Goal: Complete application form: Complete application form

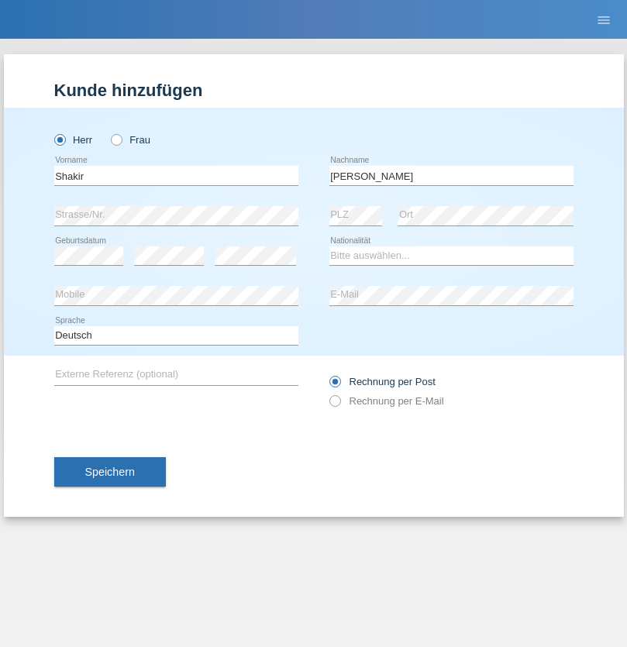
type input "[PERSON_NAME]"
select select "SO"
select select "C"
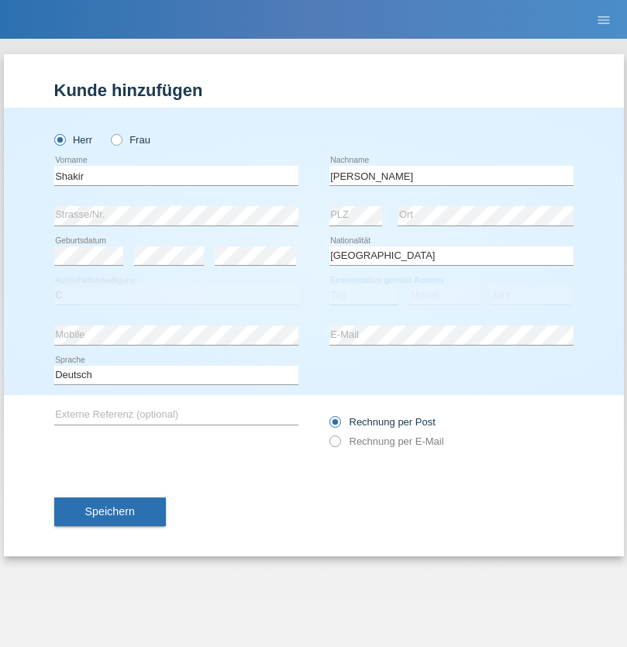
select select "27"
select select "04"
select select "2015"
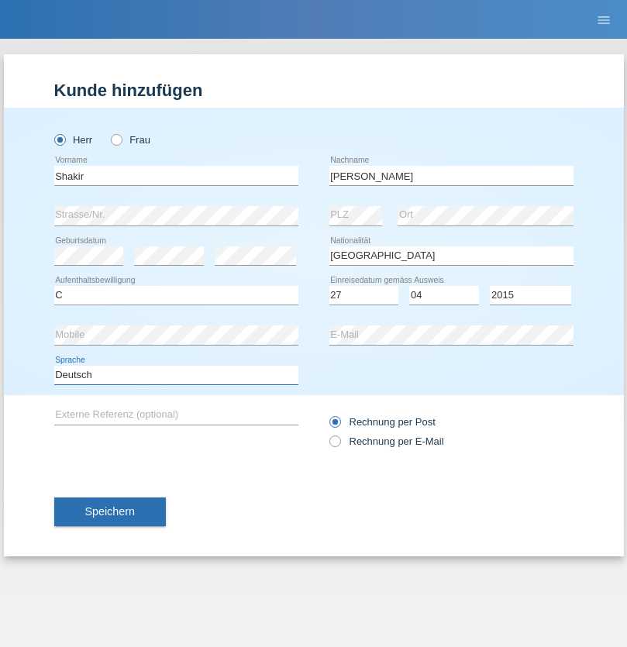
select select "en"
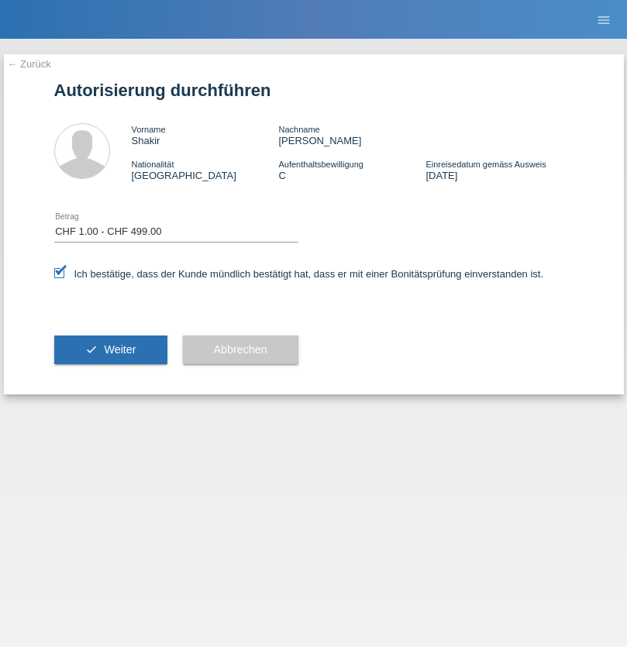
select select "1"
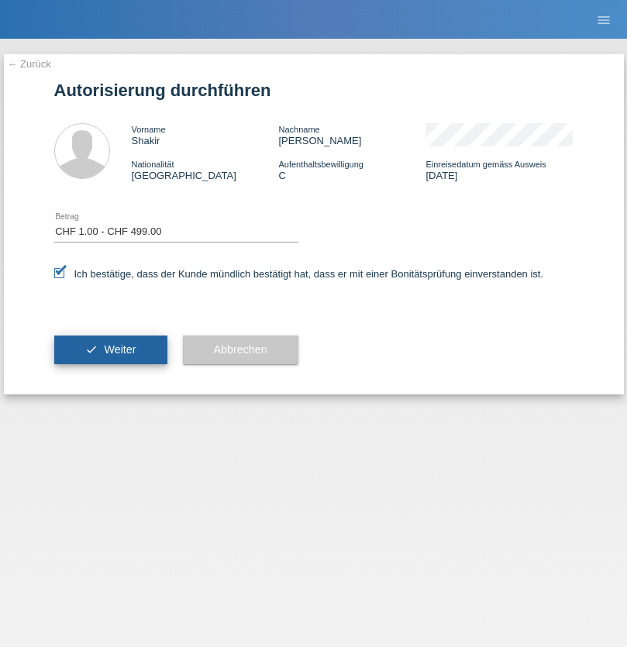
click at [110, 349] on span "Weiter" at bounding box center [120, 349] width 32 height 12
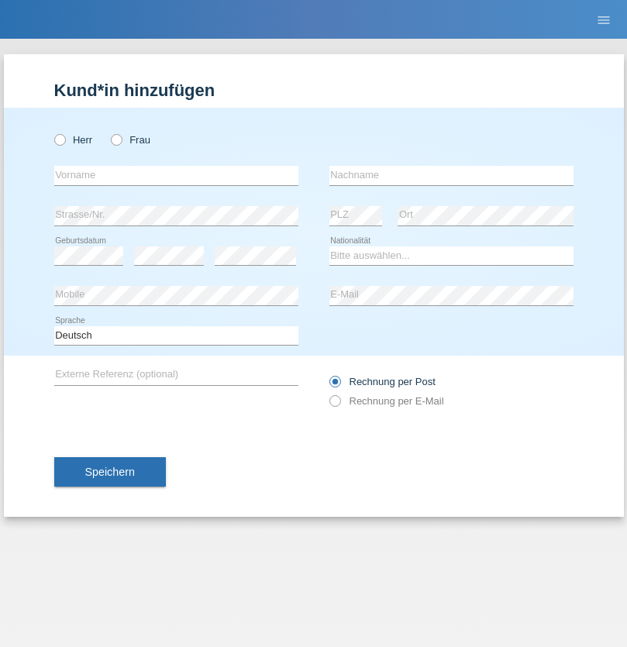
radio input "true"
click at [176, 175] on input "text" at bounding box center [176, 175] width 244 height 19
type input "Amr"
click at [451, 175] on input "text" at bounding box center [451, 175] width 244 height 19
type input "Abouelwafa"
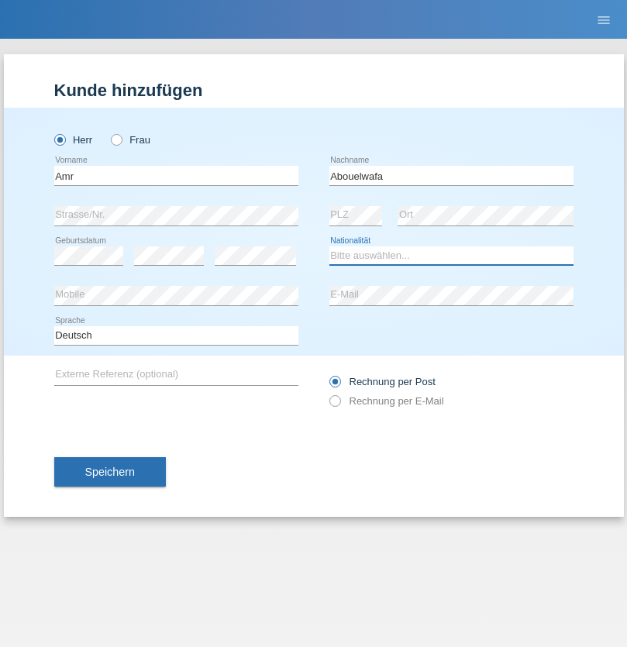
select select "CH"
radio input "true"
click at [176, 175] on input "text" at bounding box center [176, 175] width 244 height 19
type input "Amr"
click at [451, 175] on input "text" at bounding box center [451, 175] width 244 height 19
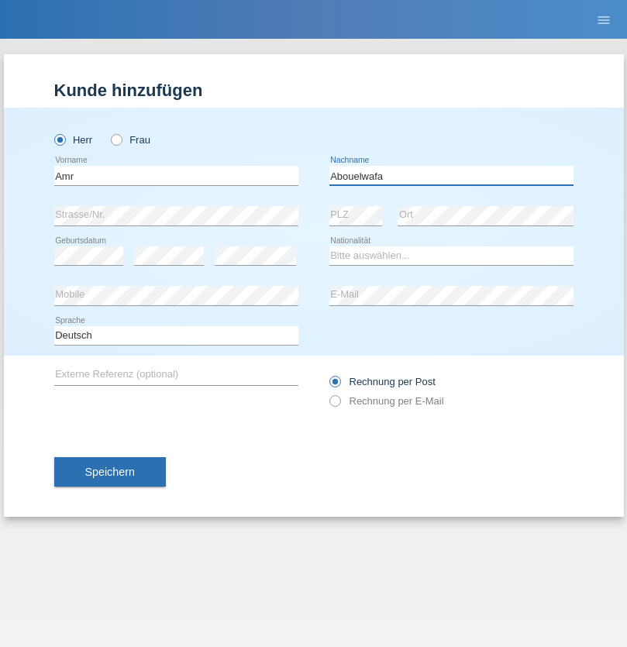
type input "Abouelwafa"
select select "CH"
radio input "true"
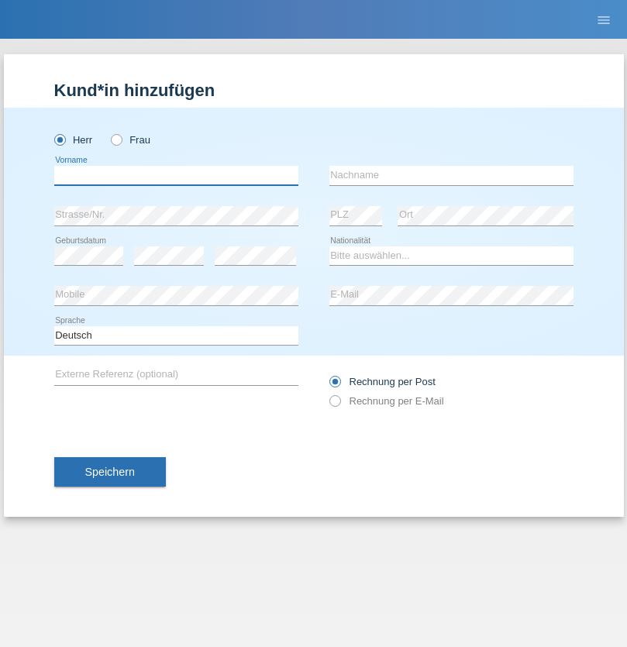
click at [176, 175] on input "text" at bounding box center [176, 175] width 244 height 19
type input "Jörg"
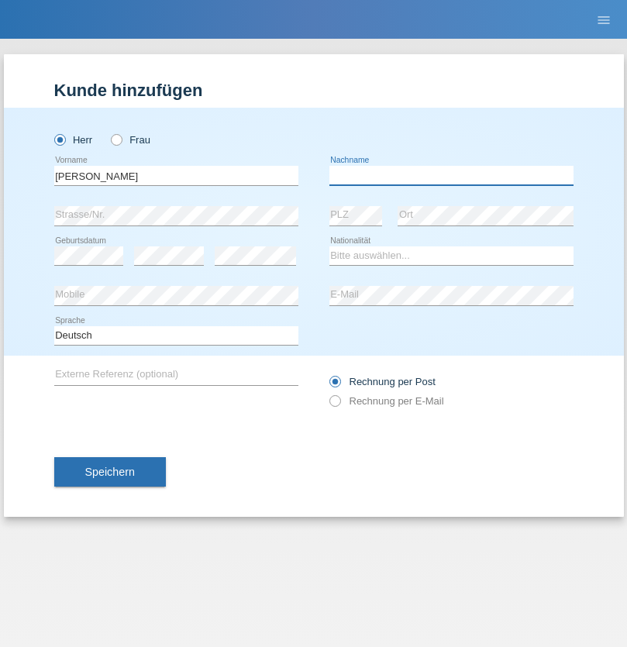
click at [451, 175] on input "text" at bounding box center [451, 175] width 244 height 19
type input "Traksel"
select select "DE"
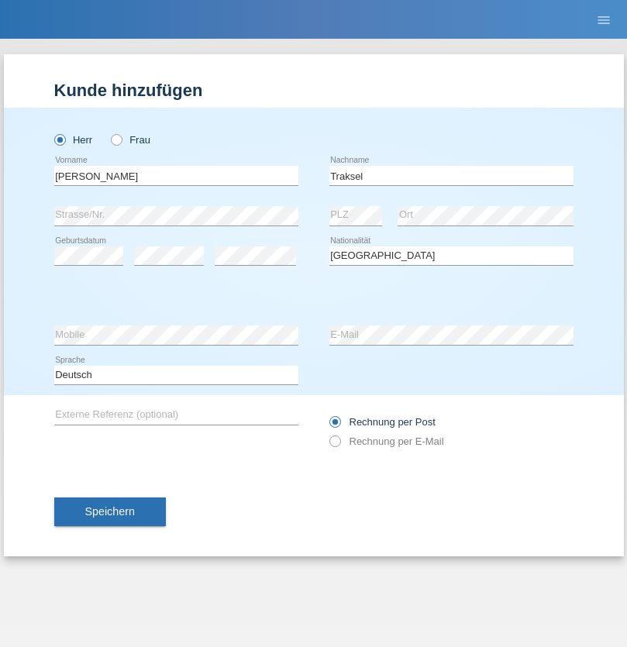
select select "C"
select select "01"
select select "07"
select select "2008"
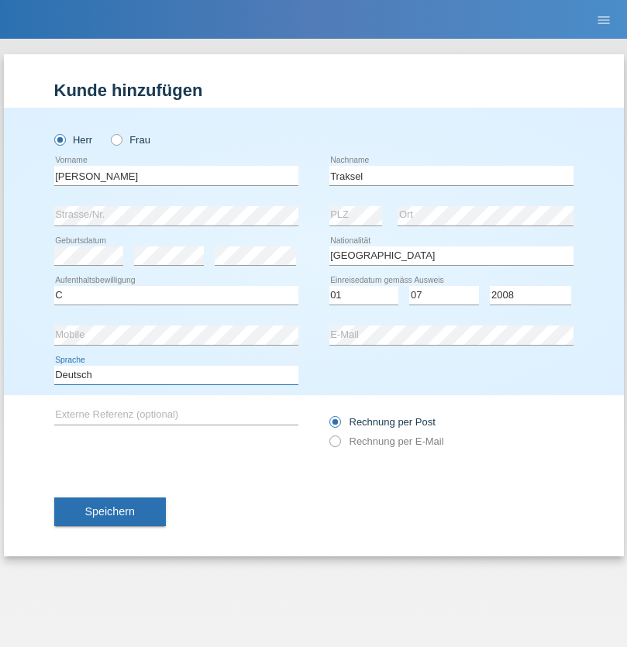
select select "en"
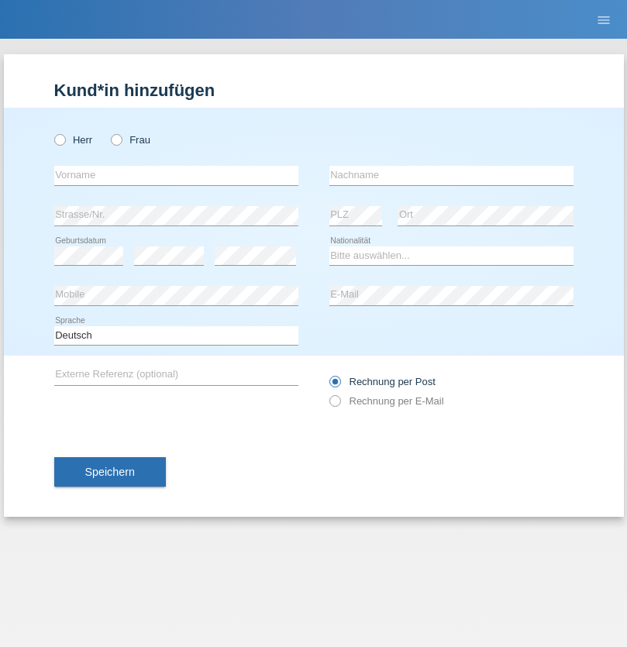
radio input "true"
select select "RS"
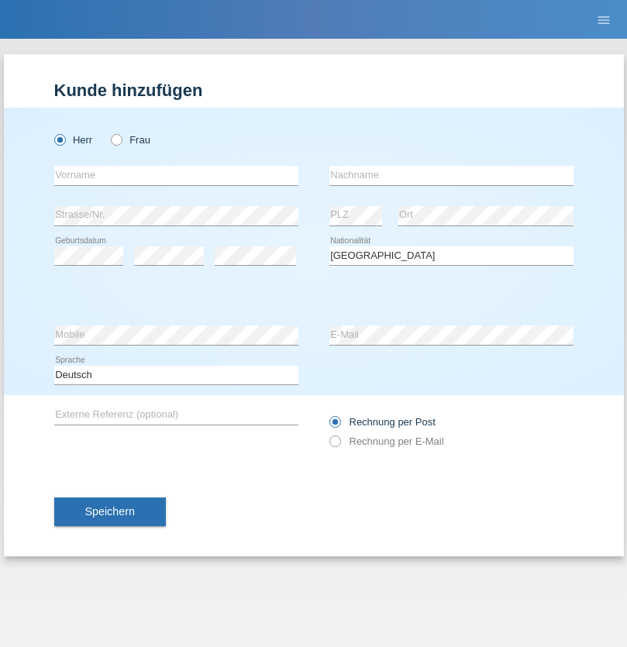
select select "C"
select select "08"
select select "10"
select select "2006"
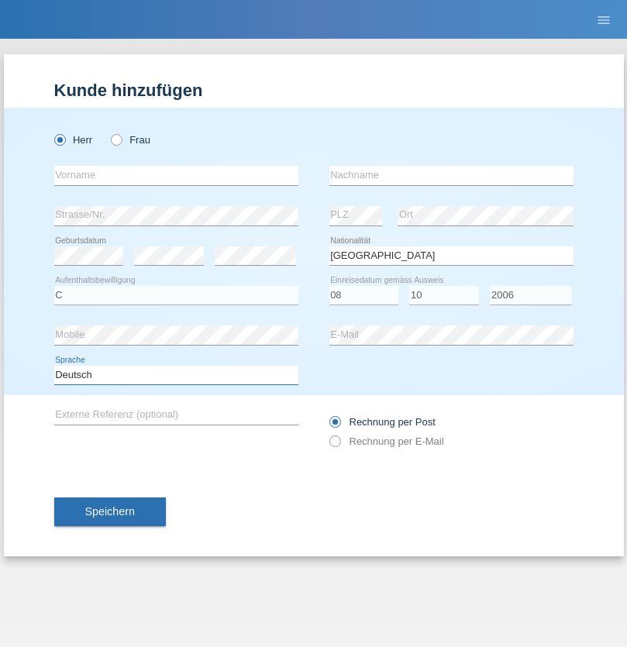
select select "en"
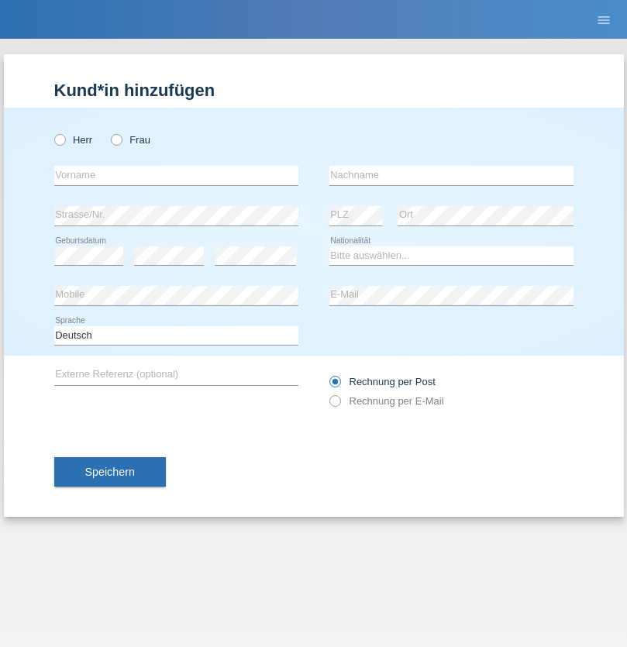
radio input "true"
click at [176, 175] on input "text" at bounding box center [176, 175] width 244 height 19
type input "Sladjan"
click at [451, 175] on input "text" at bounding box center [451, 175] width 244 height 19
type input "Pejic"
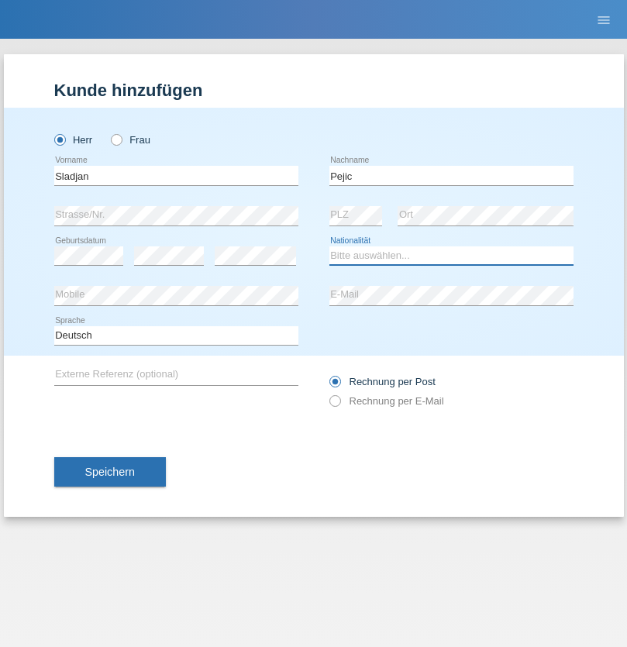
select select "CH"
radio input "true"
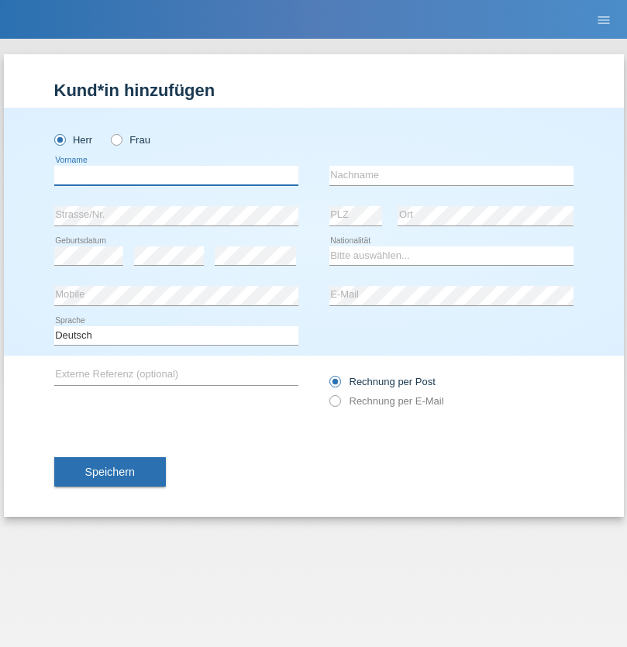
click at [176, 175] on input "text" at bounding box center [176, 175] width 244 height 19
type input "Mohammad Qais"
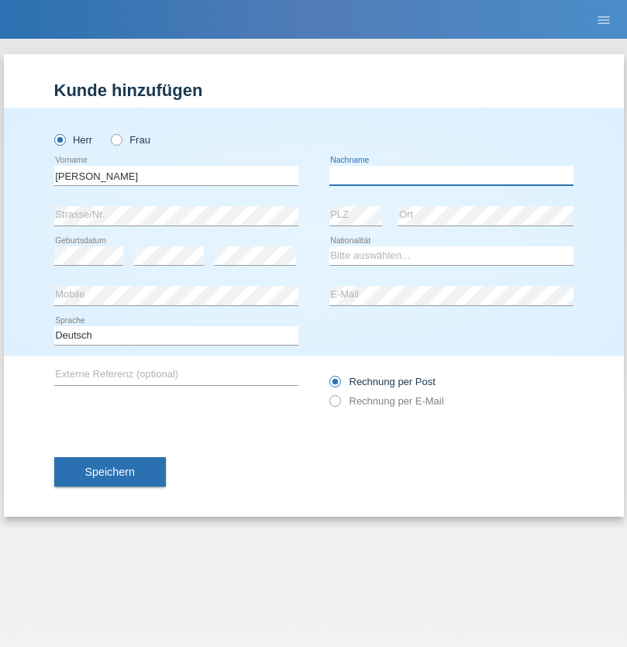
click at [451, 175] on input "text" at bounding box center [451, 175] width 244 height 19
type input "Nemani"
select select "AF"
select select "C"
select select "02"
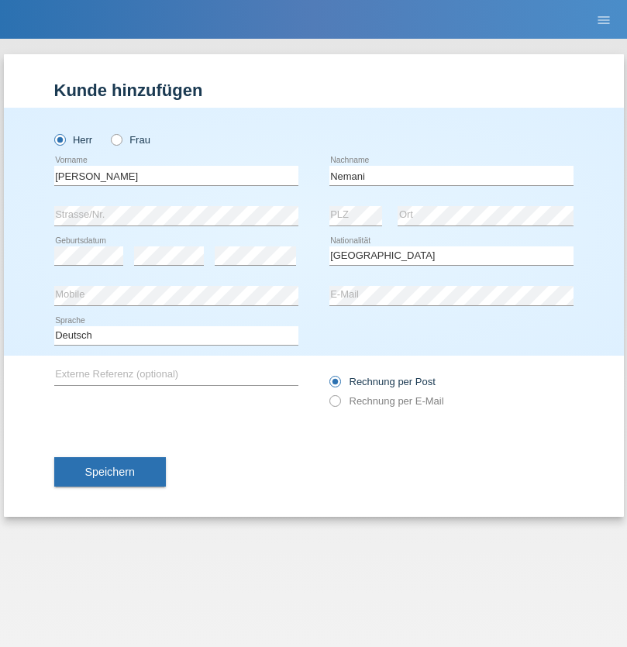
select select "01"
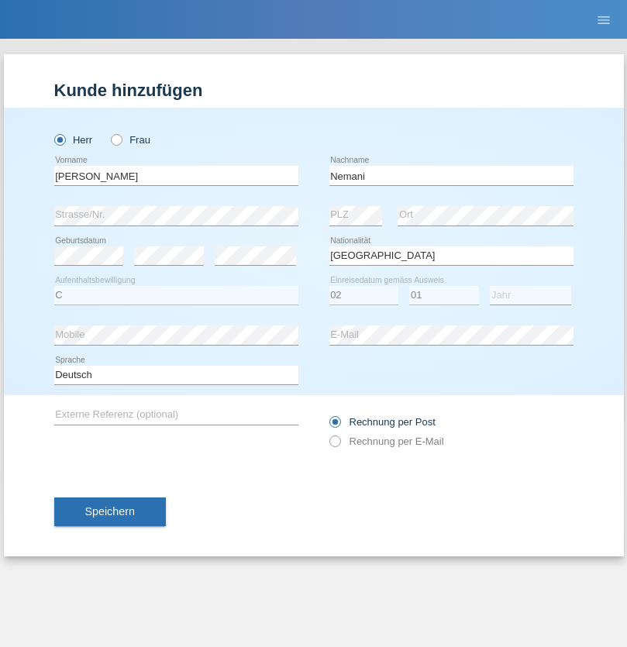
select select "2021"
